Goal: Transaction & Acquisition: Purchase product/service

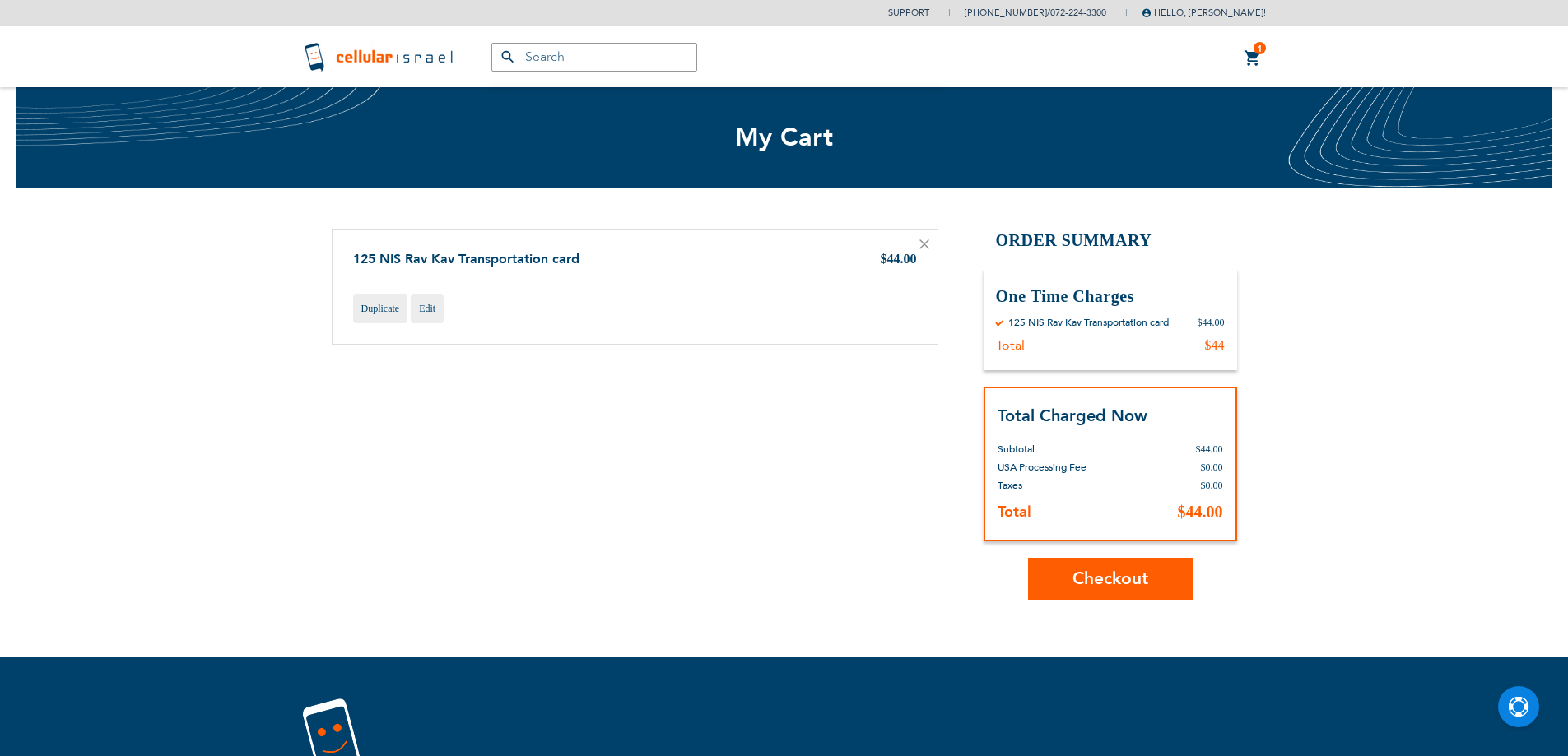
click at [1137, 582] on span "Checkout" at bounding box center [1110, 579] width 76 height 24
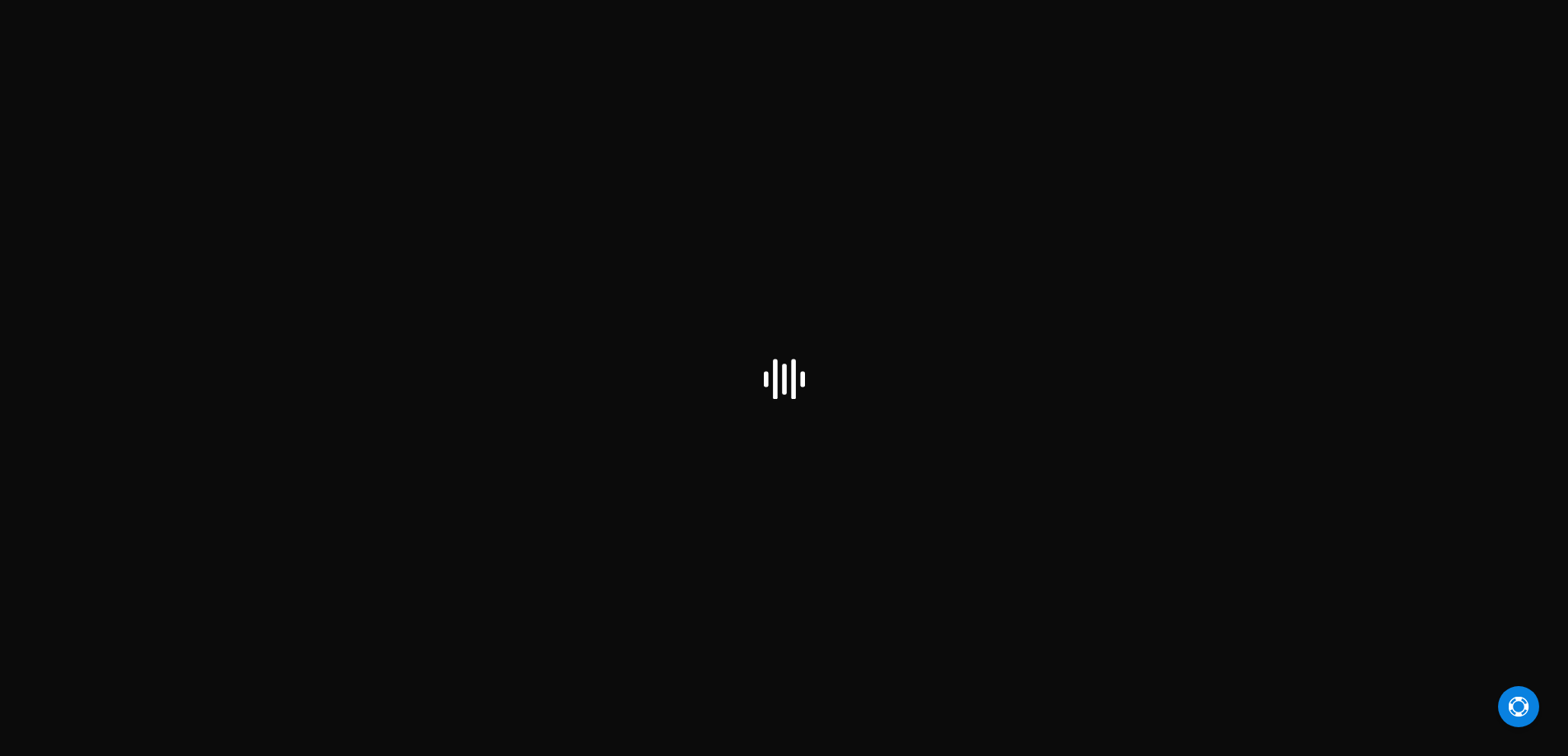
checkbox input "false"
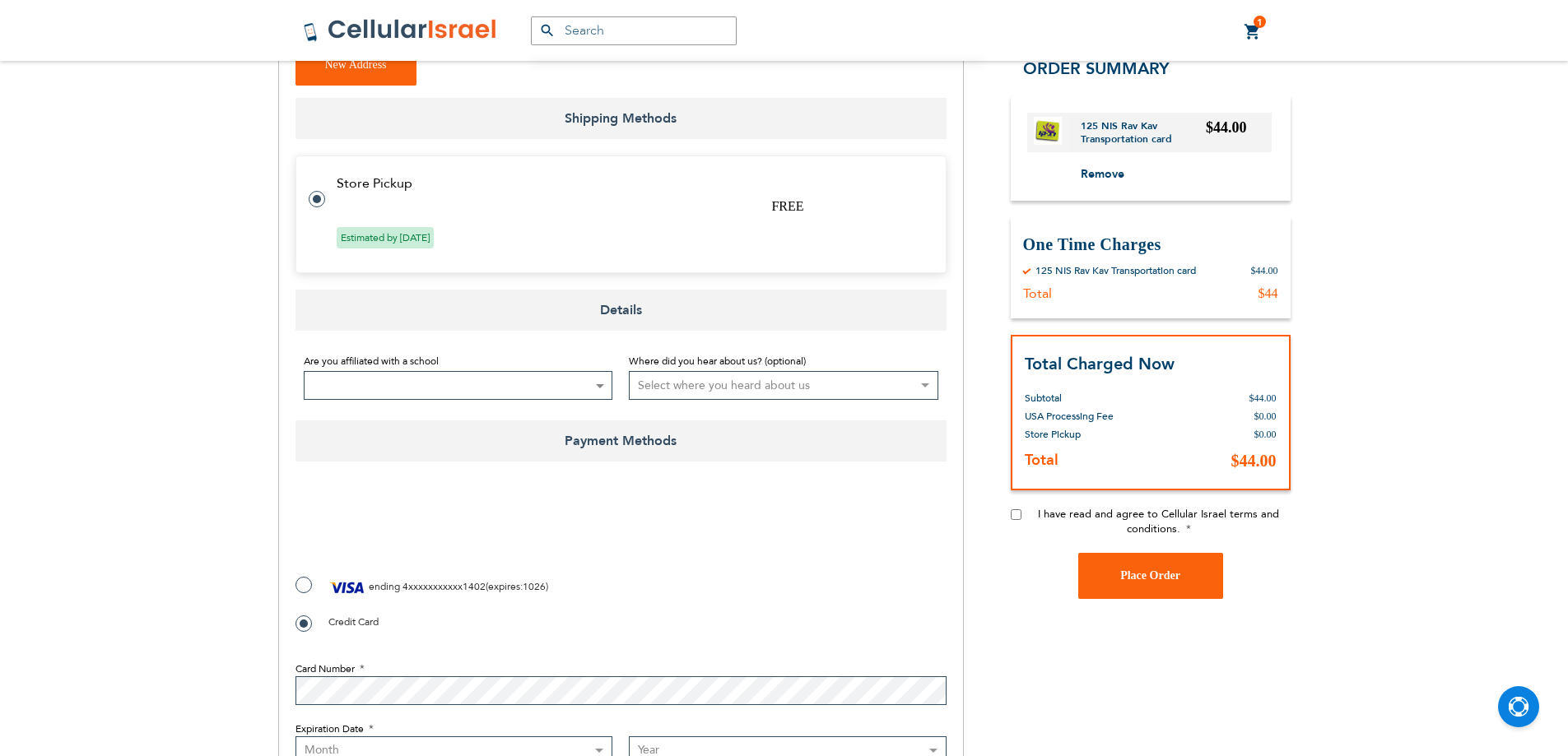
scroll to position [494, 0]
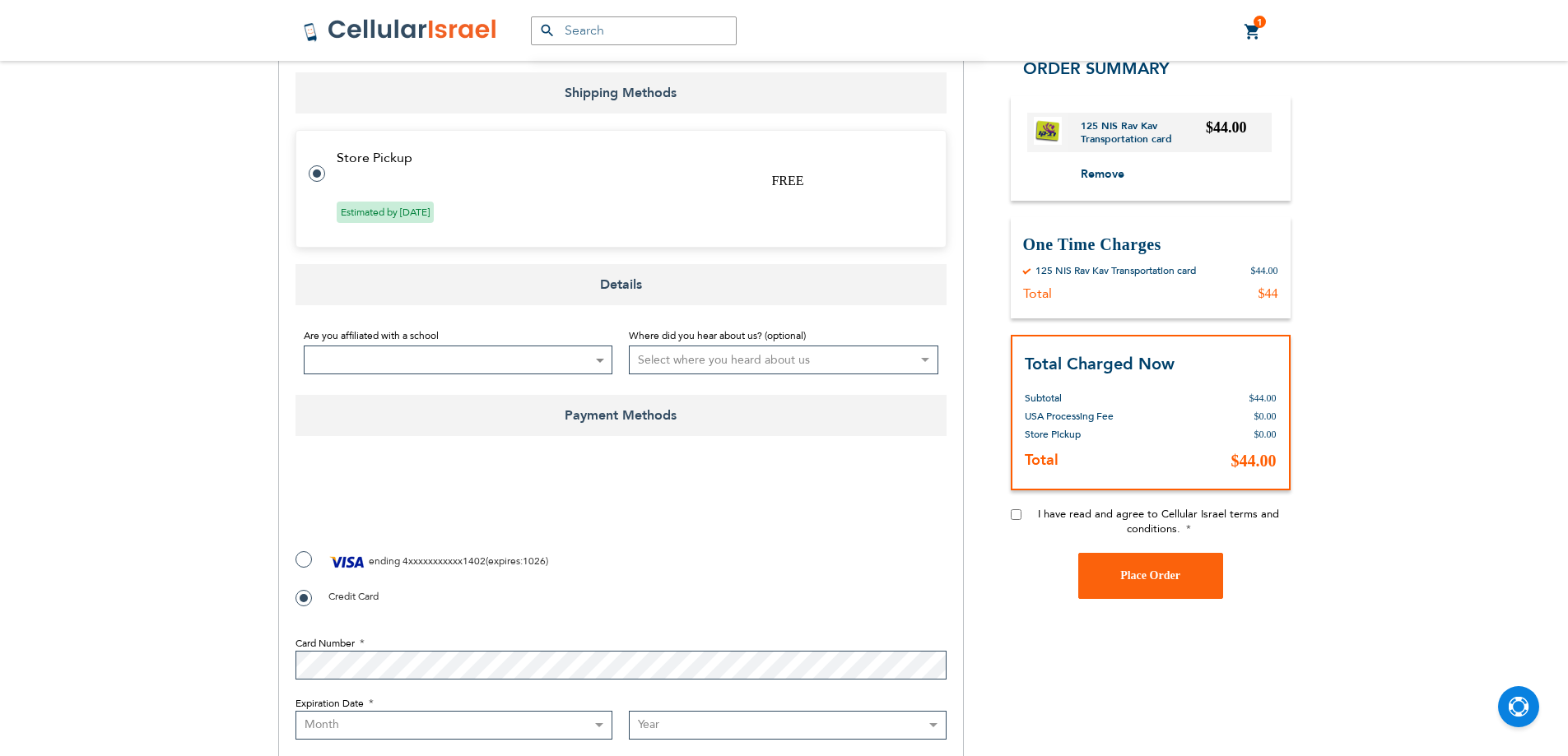
click at [303, 550] on label "ending 4xxxxxxxxxxx1402 ( expires : 1026 )" at bounding box center [422, 562] width 252 height 25
radio input "true"
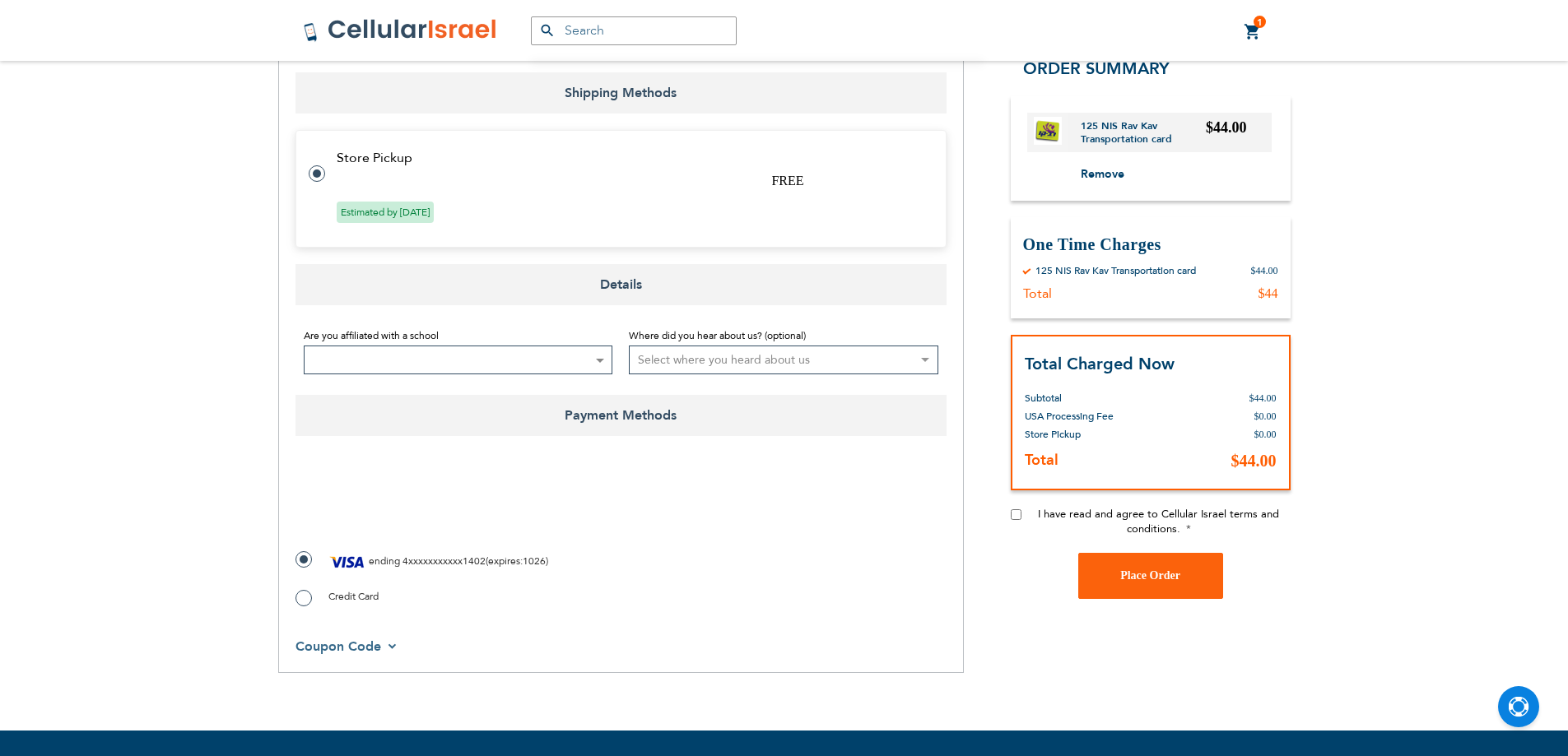
click at [1013, 517] on input "I have read and agree to Cellular Israel terms and conditions." at bounding box center [1015, 514] width 11 height 11
checkbox input "true"
click at [1115, 568] on button "Place Order" at bounding box center [1150, 576] width 144 height 46
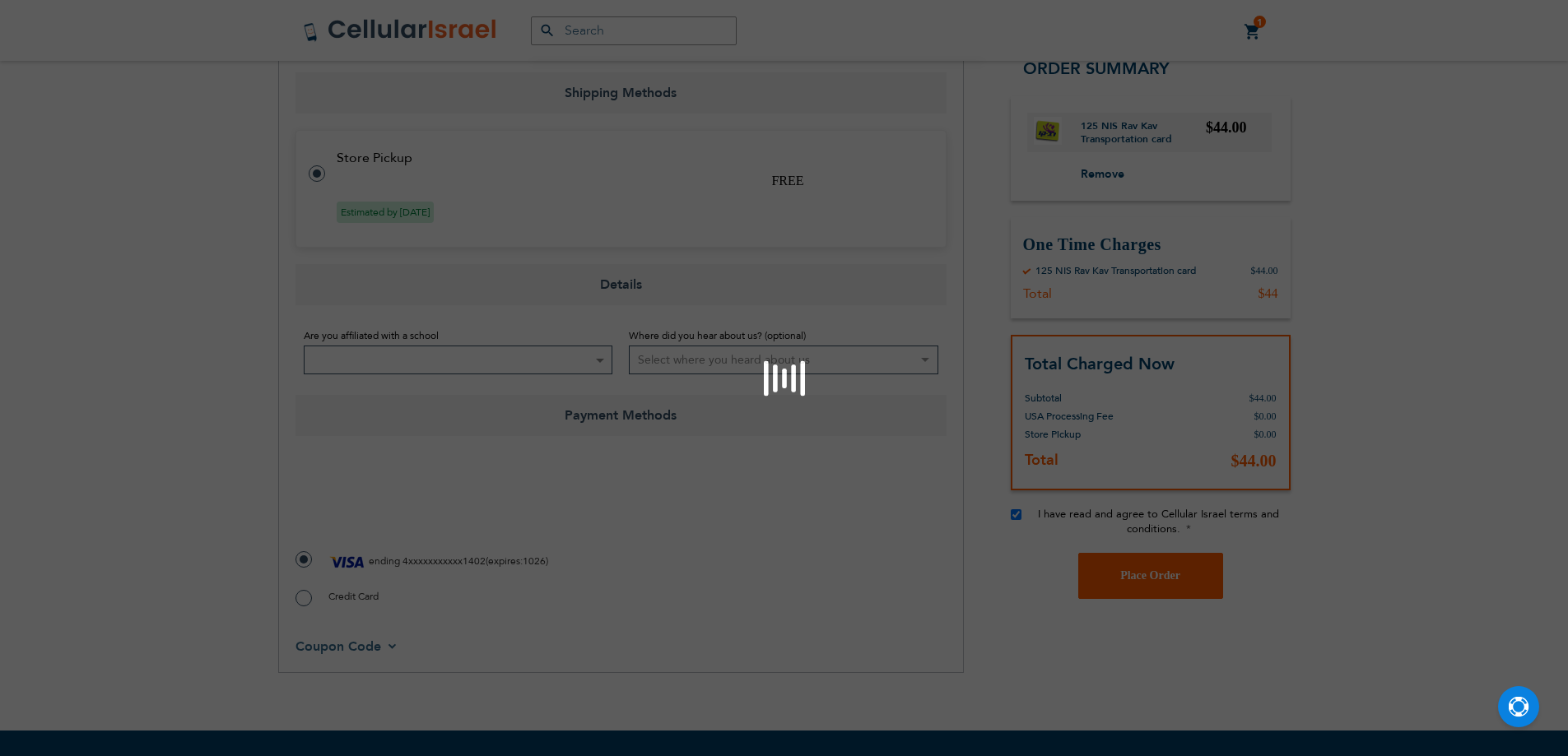
scroll to position [682, 0]
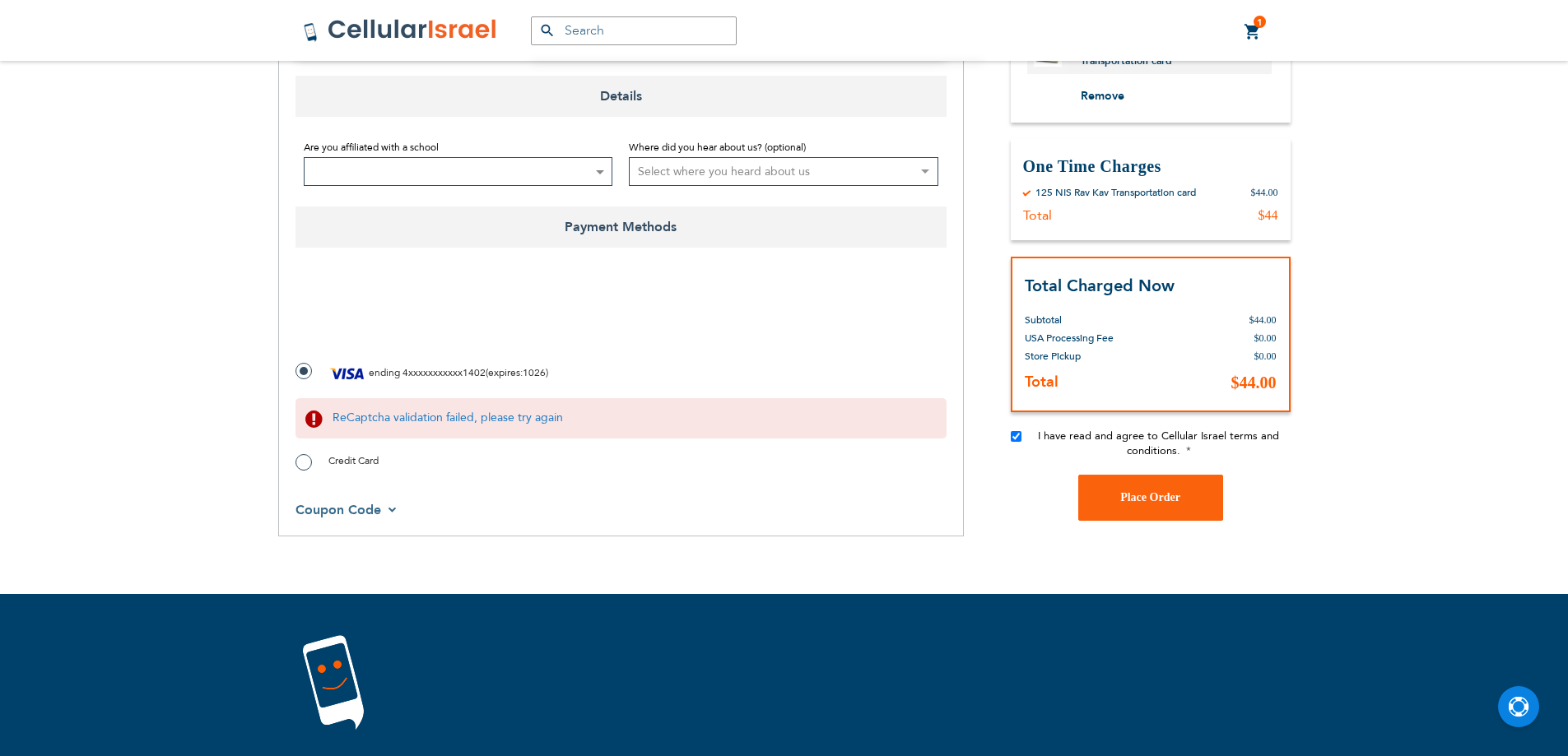
checkbox input "true"
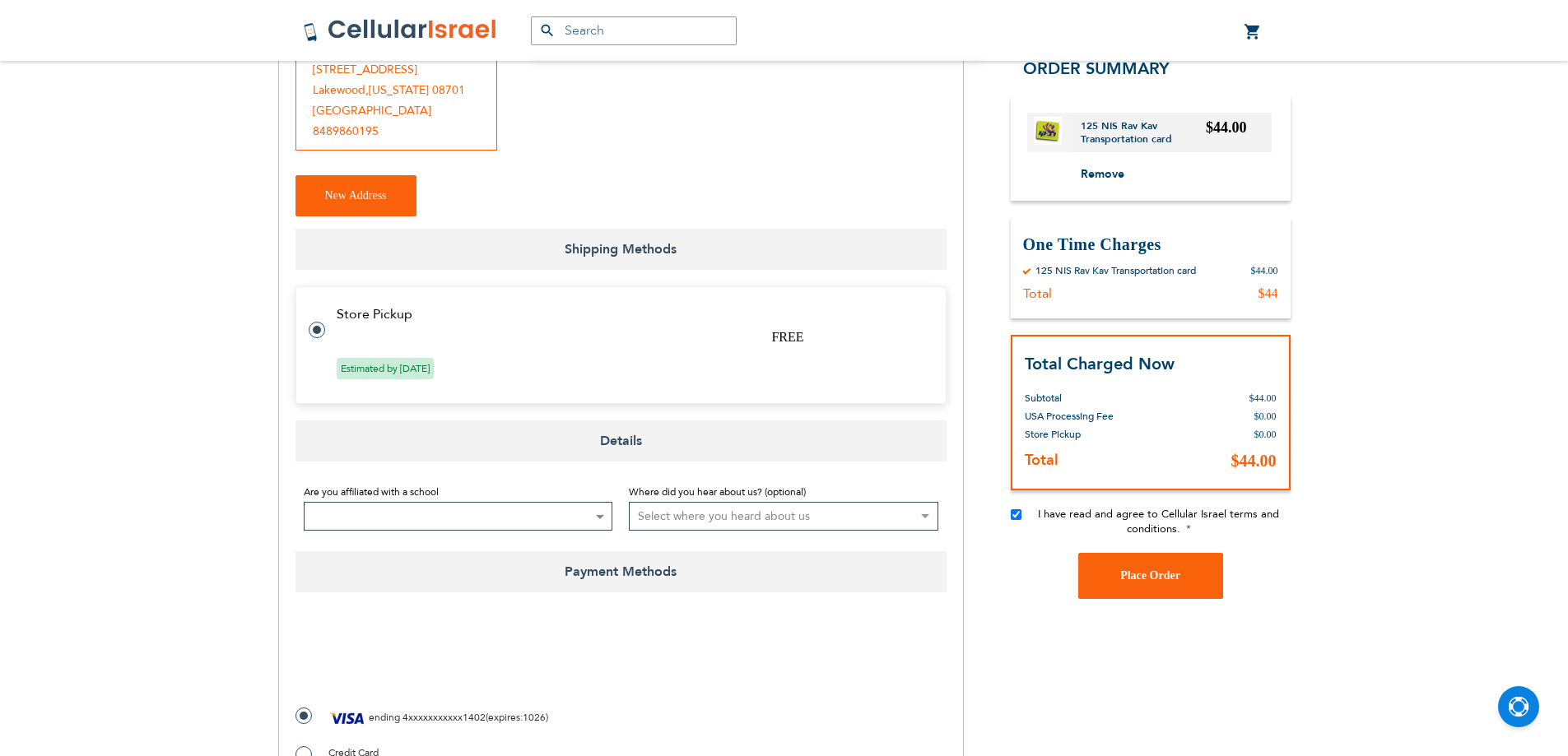
scroll to position [659, 0]
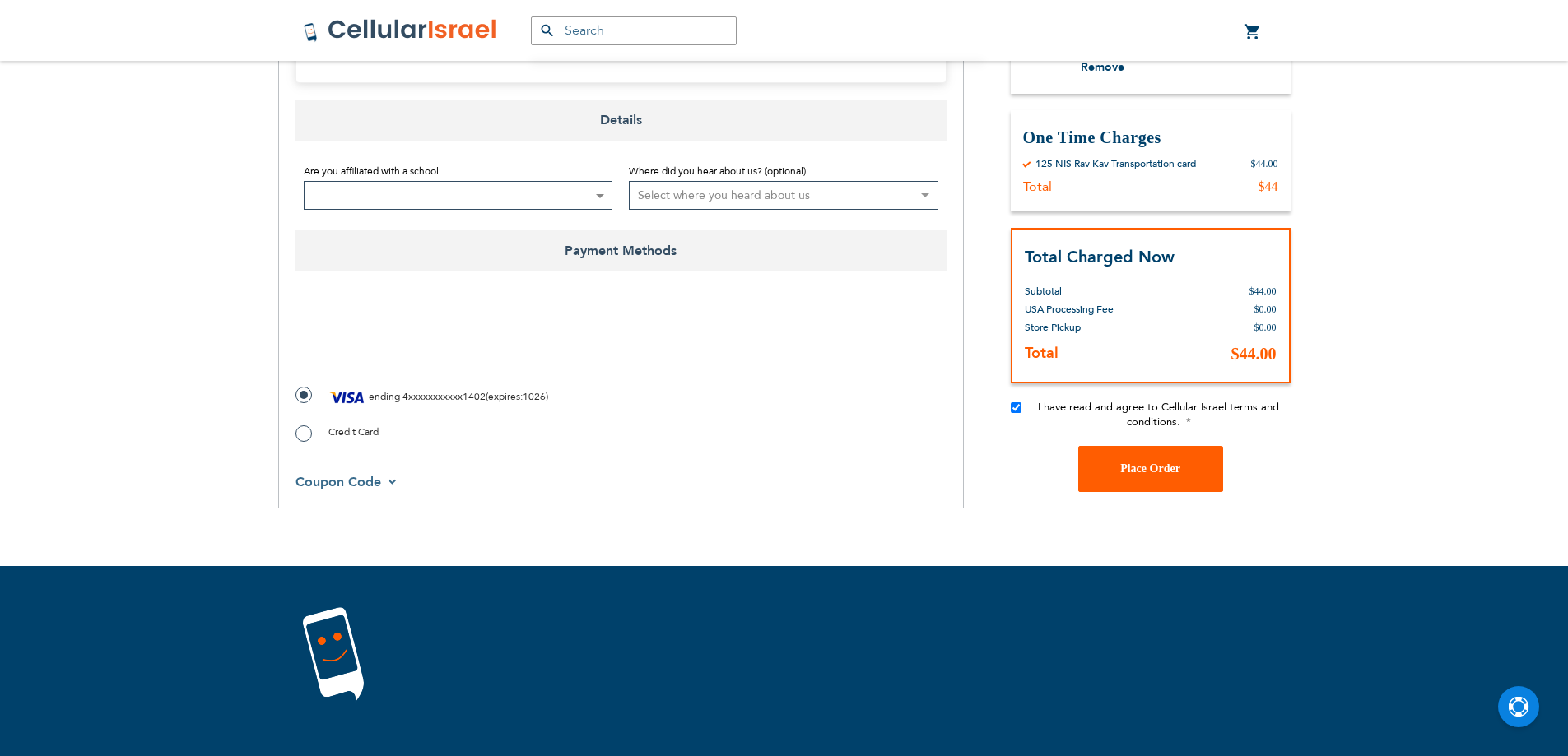
click at [1104, 446] on button "Place Order" at bounding box center [1150, 469] width 144 height 46
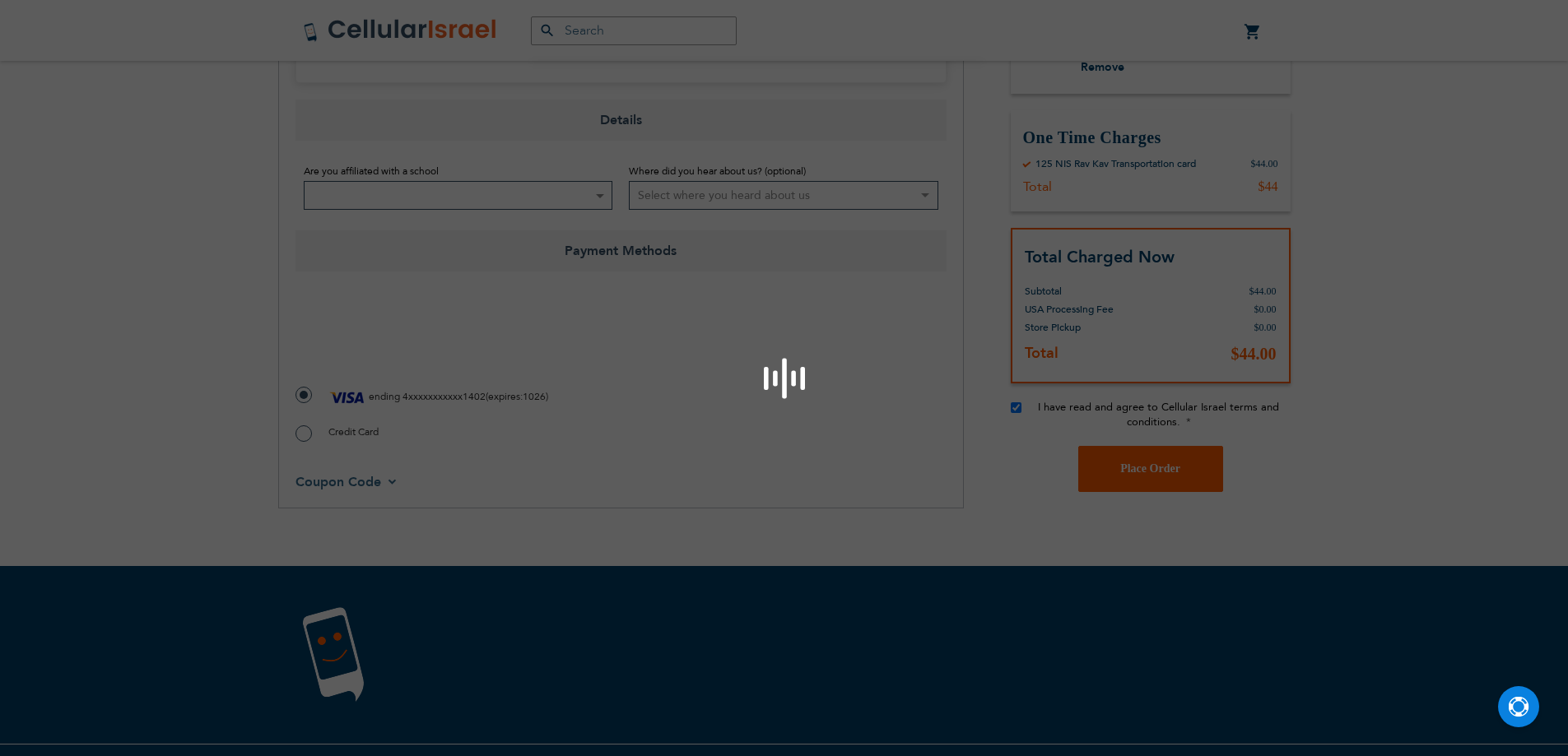
scroll to position [698, 0]
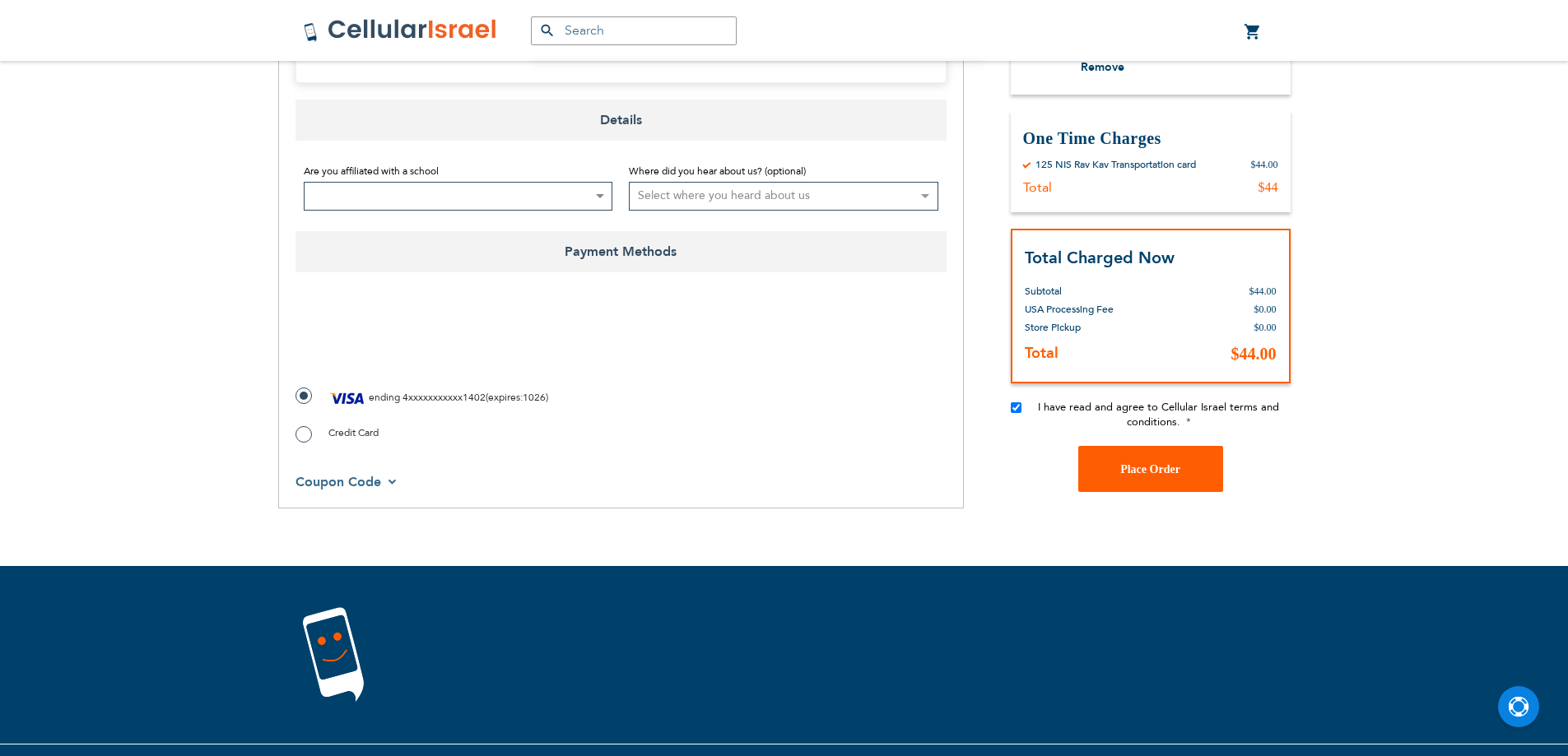
click at [1113, 458] on button "Place Order" at bounding box center [1150, 469] width 144 height 46
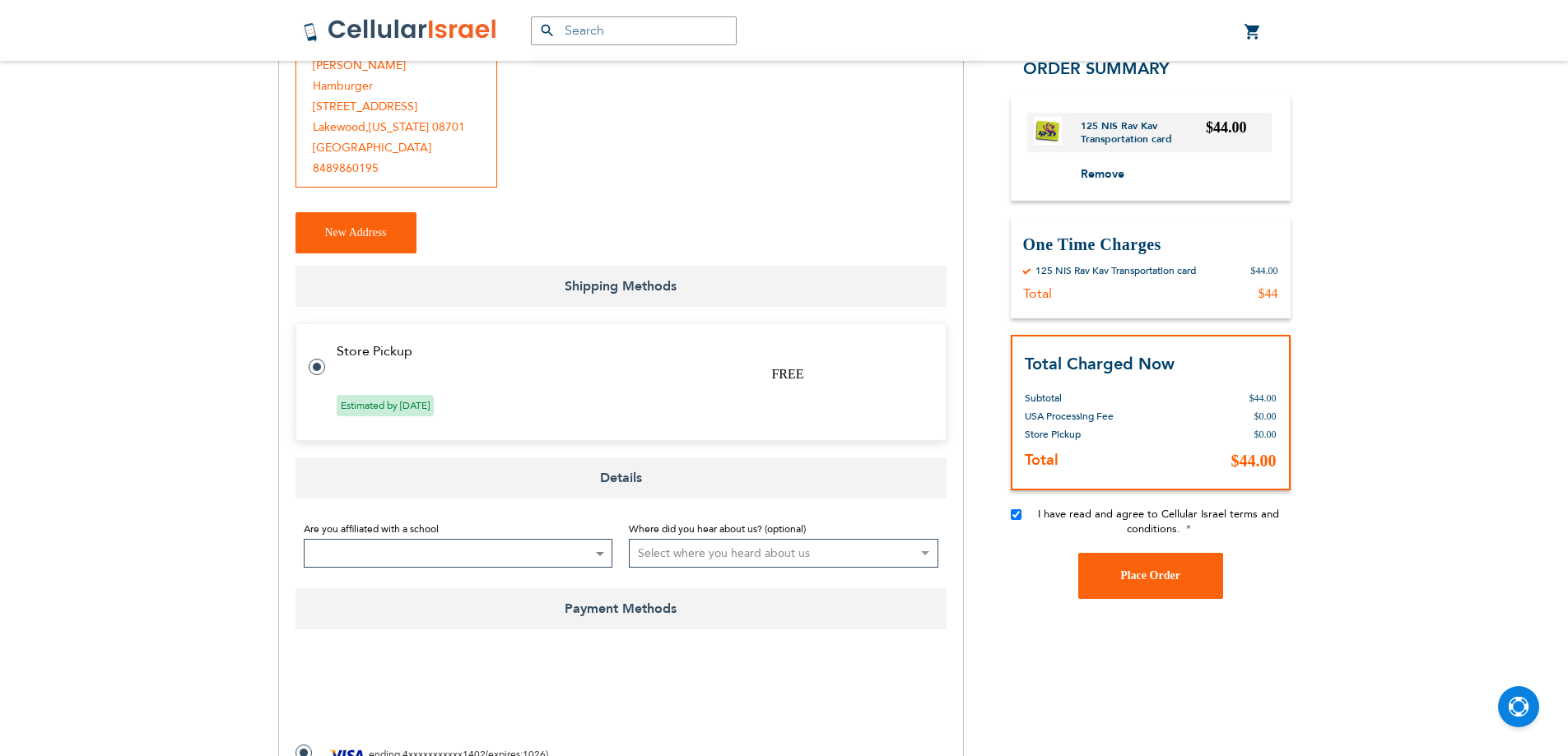
scroll to position [0, 0]
